Goal: Transaction & Acquisition: Purchase product/service

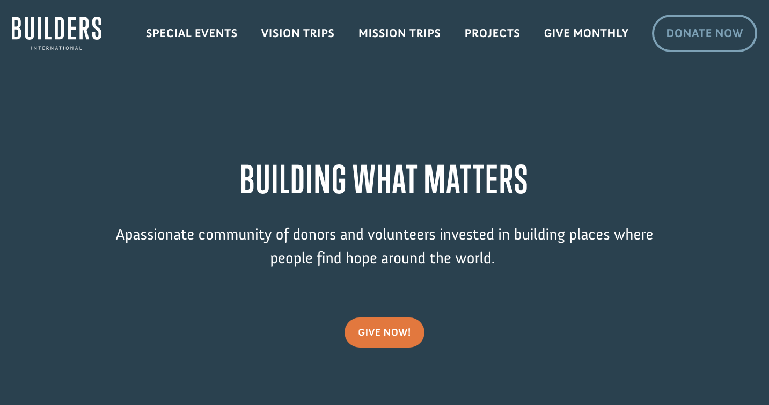
click at [702, 49] on link "Donate Now" at bounding box center [704, 33] width 105 height 38
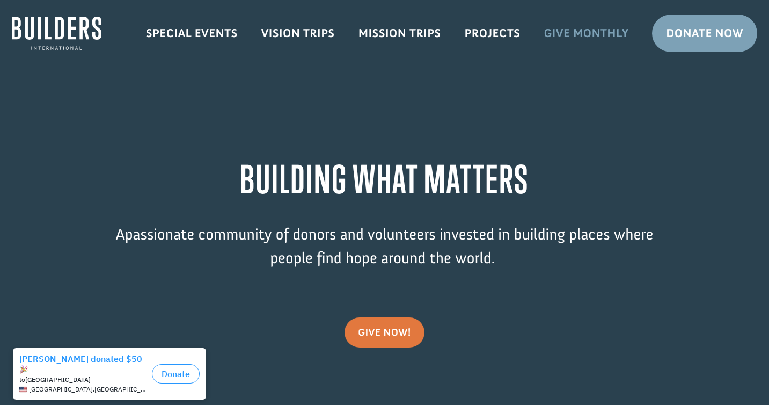
click at [588, 39] on link "Give Monthly" at bounding box center [586, 33] width 108 height 31
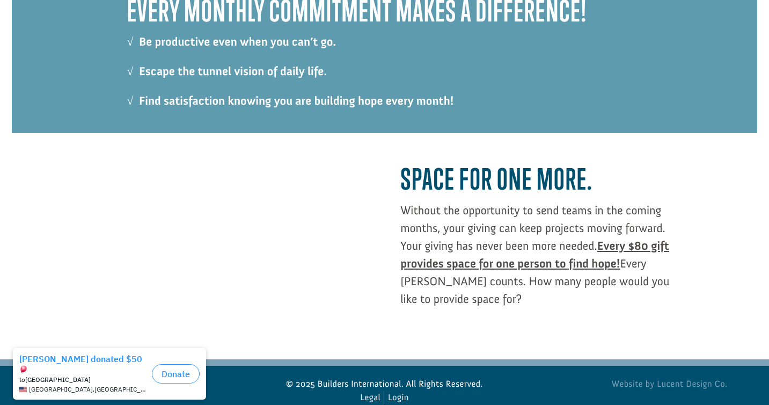
scroll to position [1139, 0]
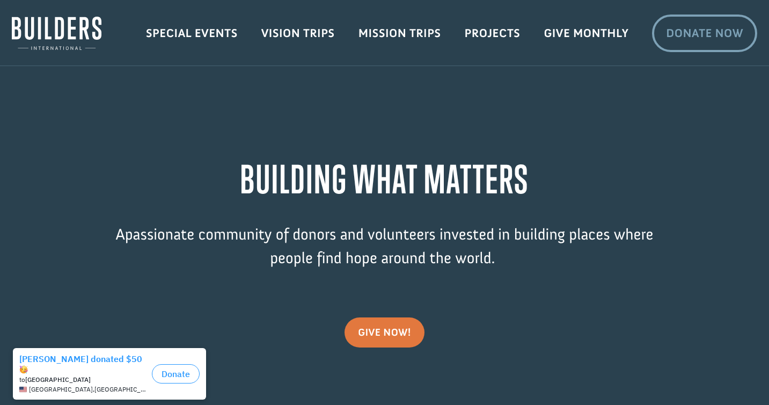
click at [705, 42] on link "Donate Now" at bounding box center [704, 33] width 105 height 38
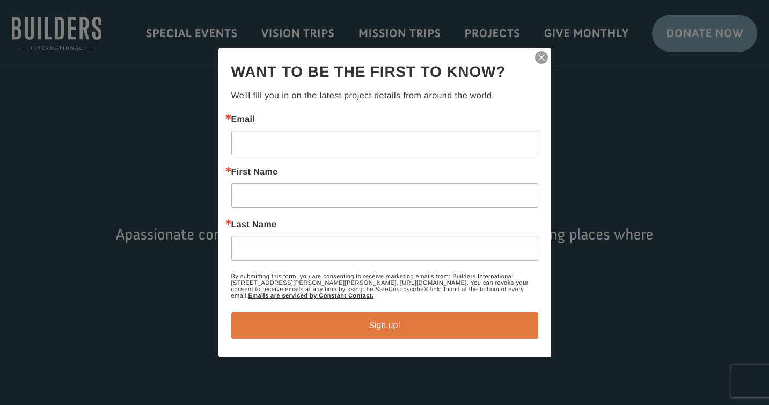
click at [533, 55] on div "Thanks for signing up! You can unsubscribe at any time using the Unsubscribe li…" at bounding box center [384, 202] width 333 height 309
click at [537, 55] on img "button" at bounding box center [541, 57] width 15 height 15
